Goal: Check status: Check status

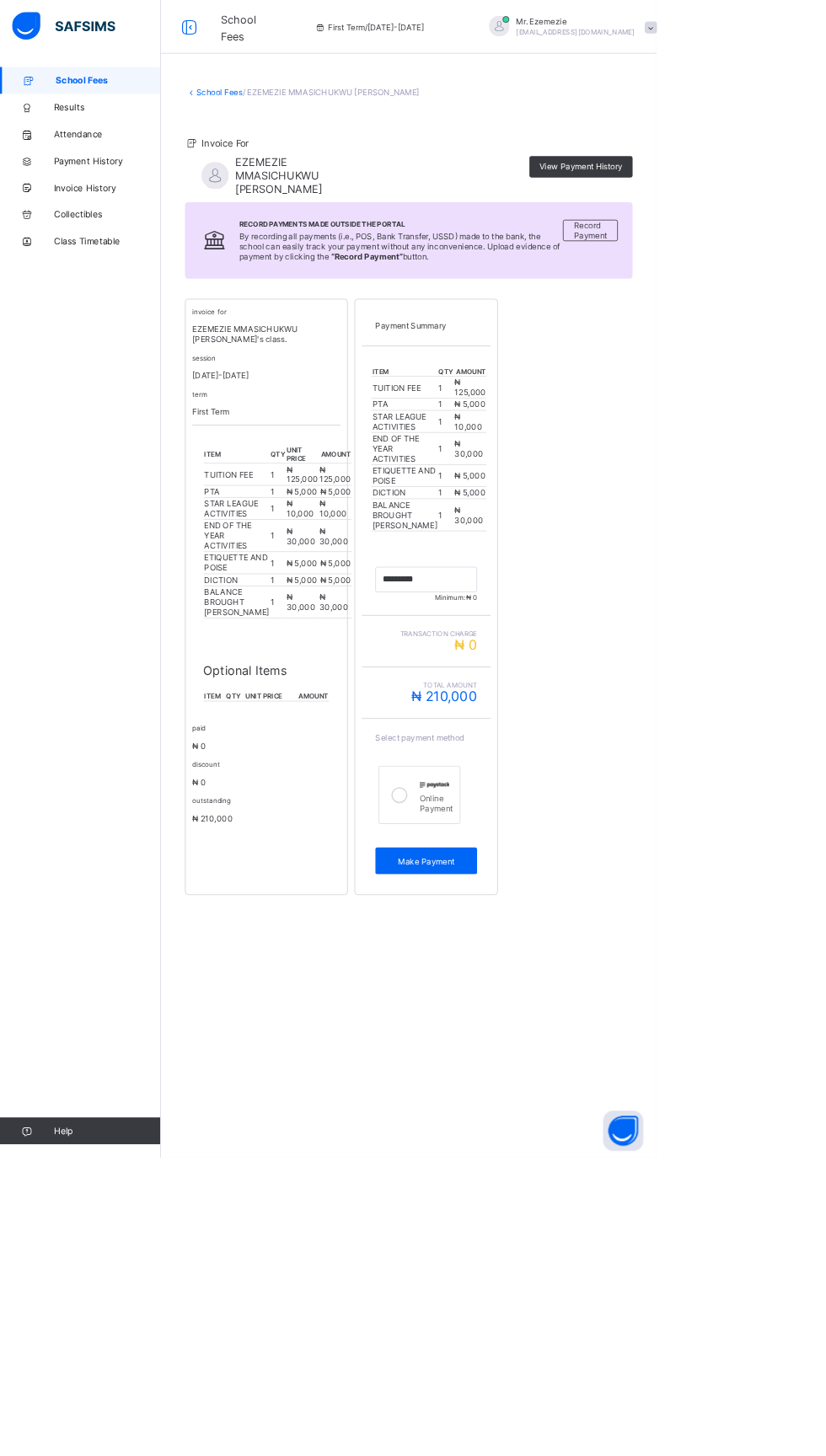
click at [144, 111] on link "School Fees" at bounding box center [101, 100] width 202 height 33
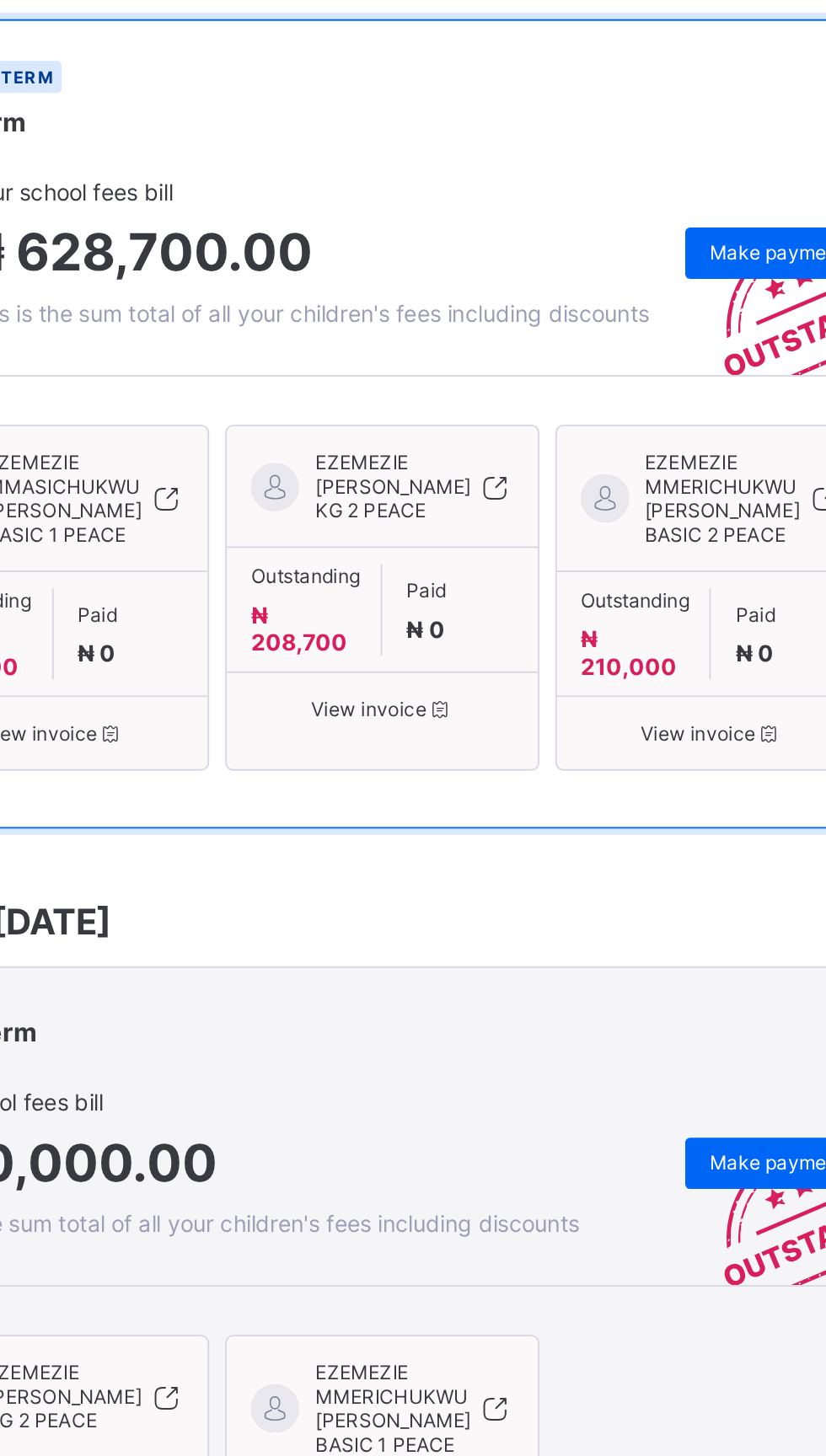
click at [531, 559] on span "EZEMEZIE [PERSON_NAME]" at bounding box center [519, 547] width 81 height 26
click at [683, 598] on div "EZEMEZIE MMERICHUKWU [PERSON_NAME] BASIC 2 PEACE" at bounding box center [687, 566] width 163 height 63
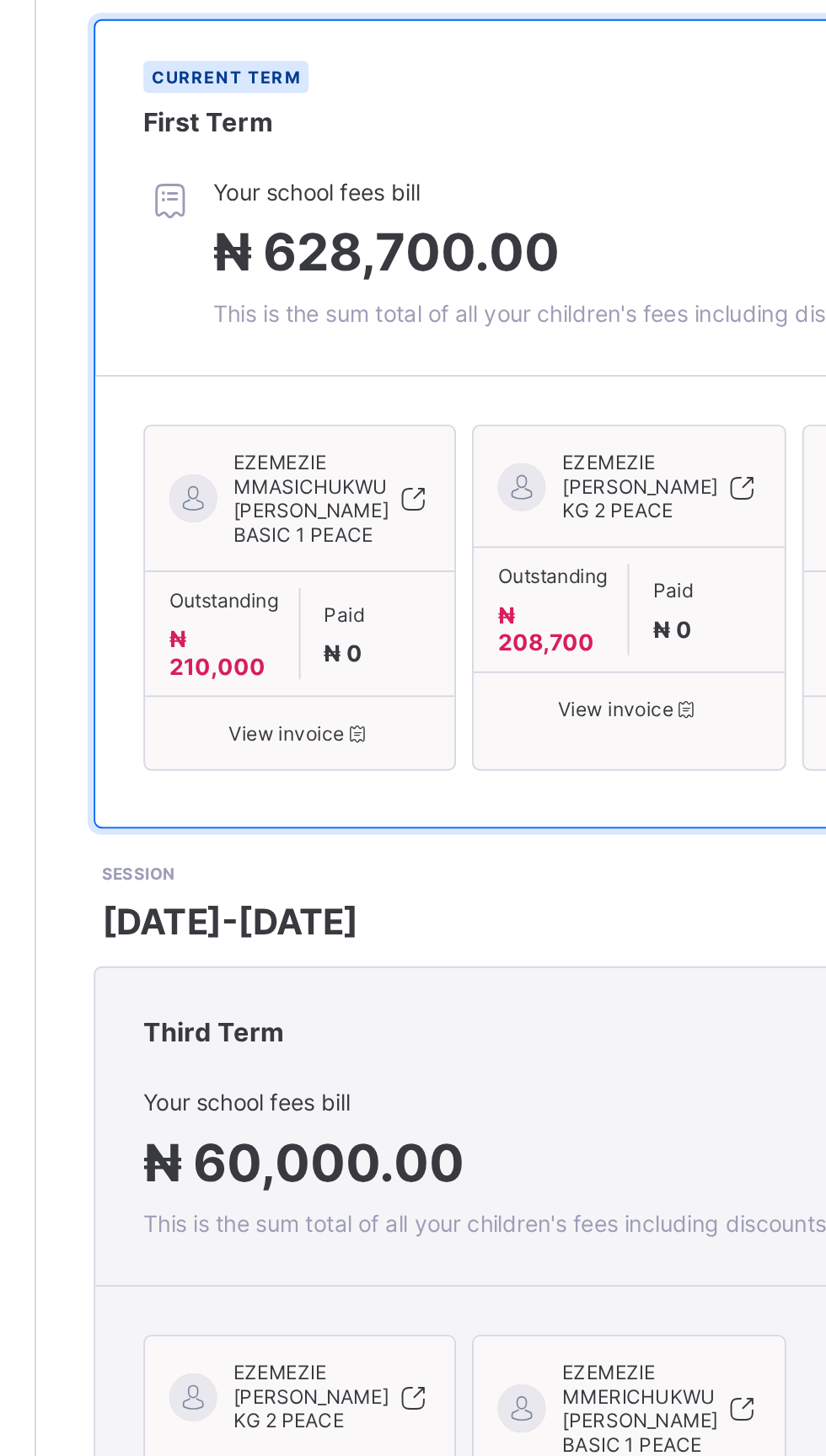
click at [362, 598] on div "EZEMEZIE MMASICHUKWU EMMANUEL BASIC 1 PEACE" at bounding box center [341, 566] width 163 height 63
